Goal: Task Accomplishment & Management: Manage account settings

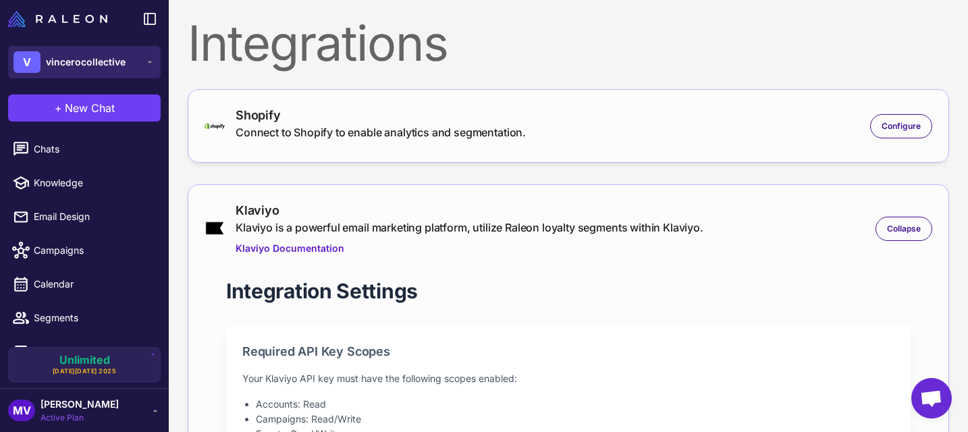
scroll to position [493, 0]
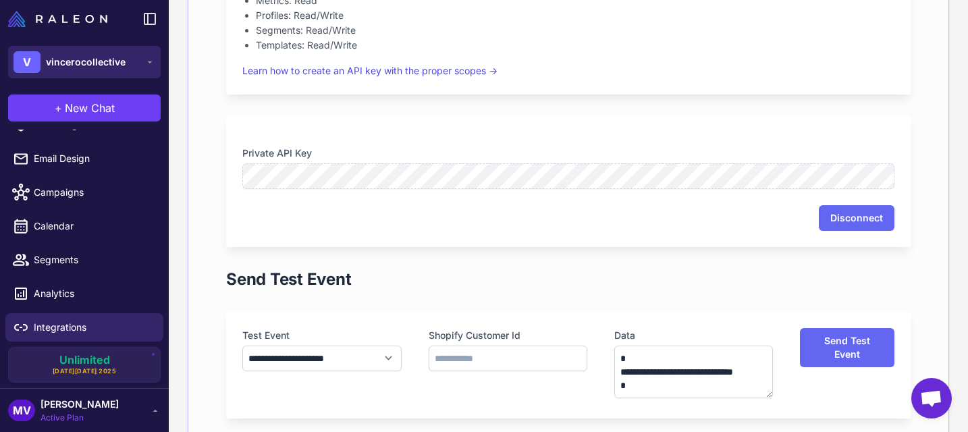
click at [101, 59] on span "vincerocollective" at bounding box center [86, 62] width 80 height 15
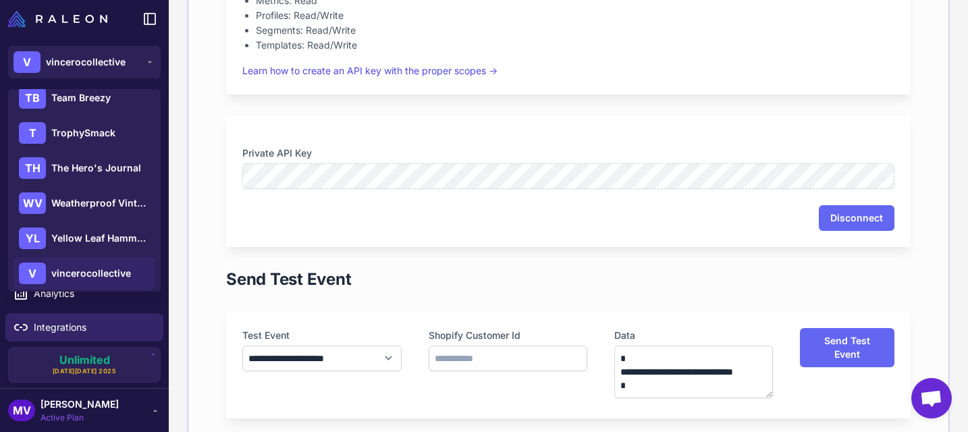
scroll to position [686, 0]
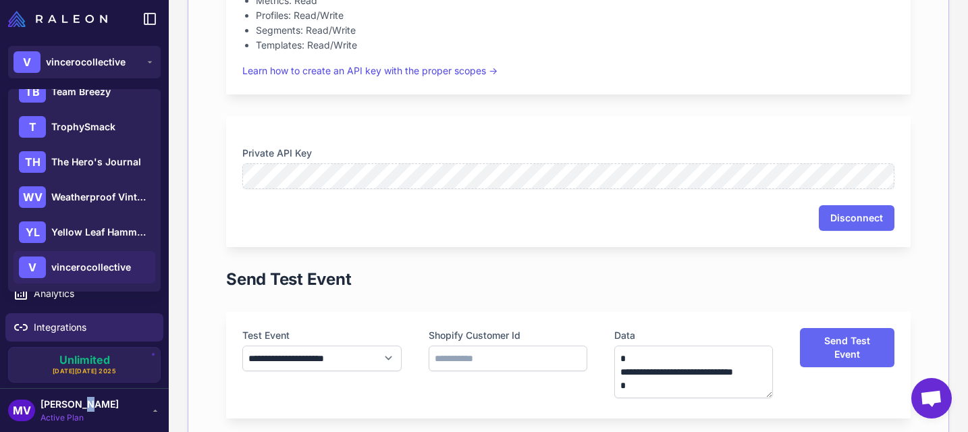
click at [80, 404] on span "[PERSON_NAME]" at bounding box center [80, 404] width 78 height 15
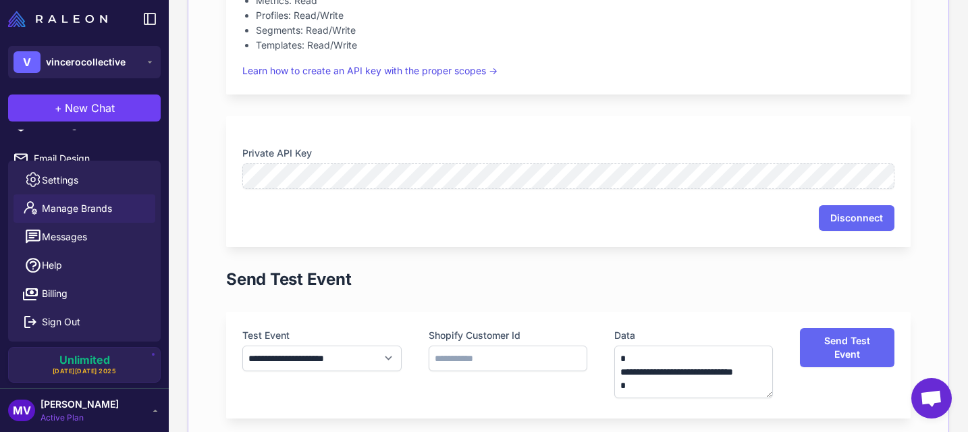
click at [101, 207] on span "Manage Brands" at bounding box center [77, 208] width 70 height 15
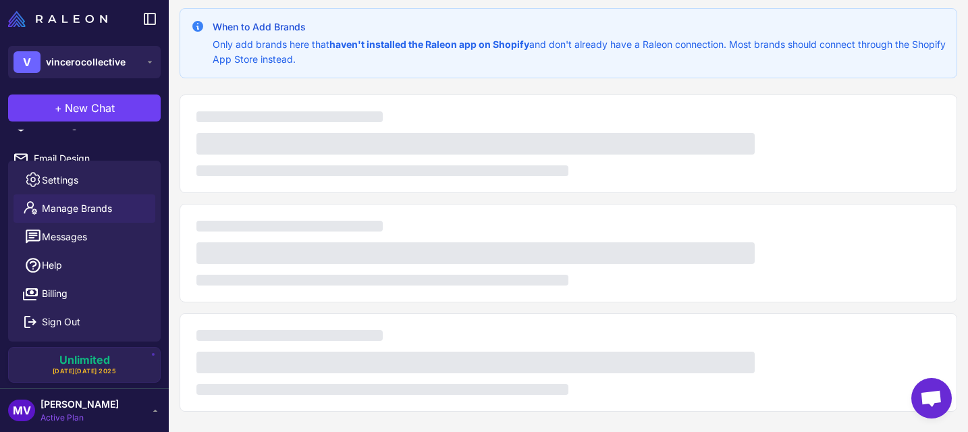
scroll to position [8, 0]
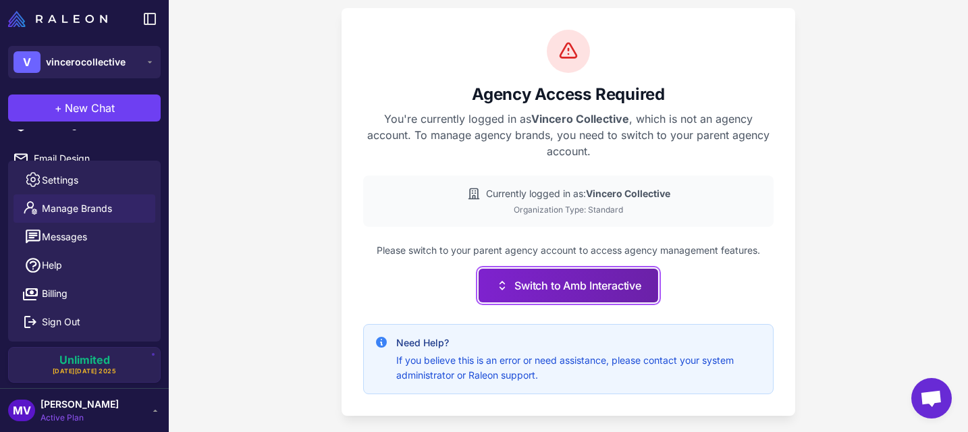
click at [546, 298] on button "Switch to Amb Interactive" at bounding box center [569, 286] width 180 height 34
